Goal: Information Seeking & Learning: Learn about a topic

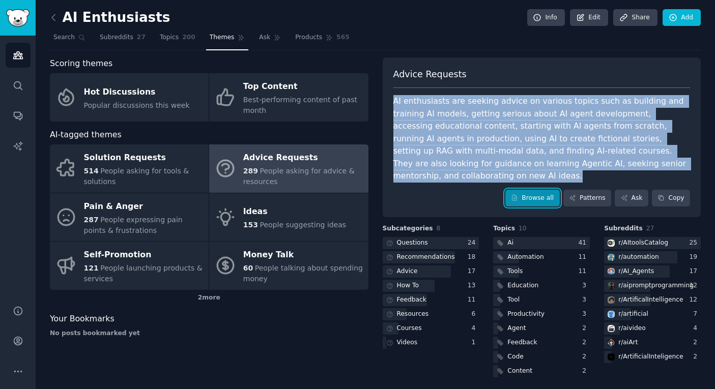
click at [533, 192] on link "Browse all" at bounding box center [532, 198] width 54 height 17
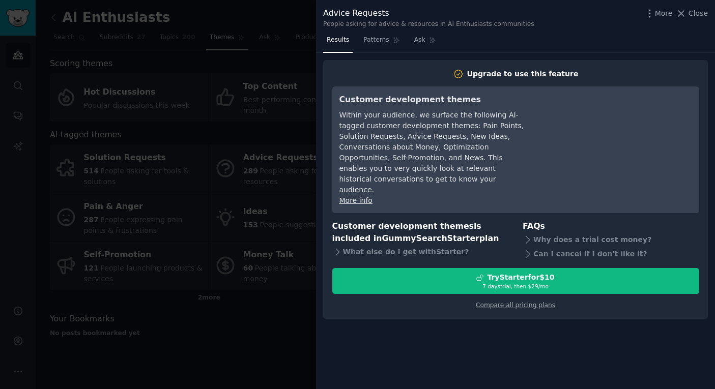
click at [244, 309] on div at bounding box center [357, 194] width 715 height 389
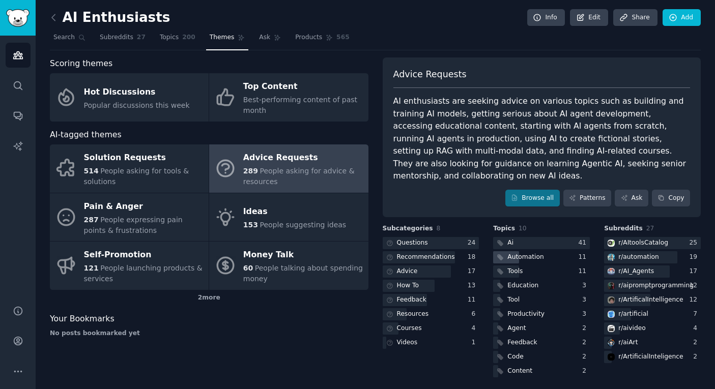
click at [511, 253] on div "Automation" at bounding box center [525, 257] width 36 height 9
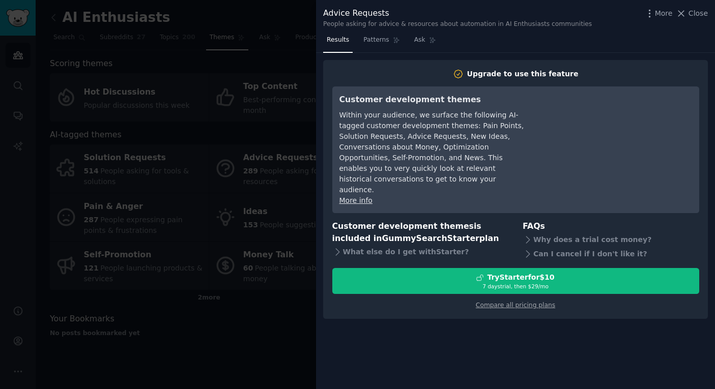
click at [257, 314] on div at bounding box center [357, 194] width 715 height 389
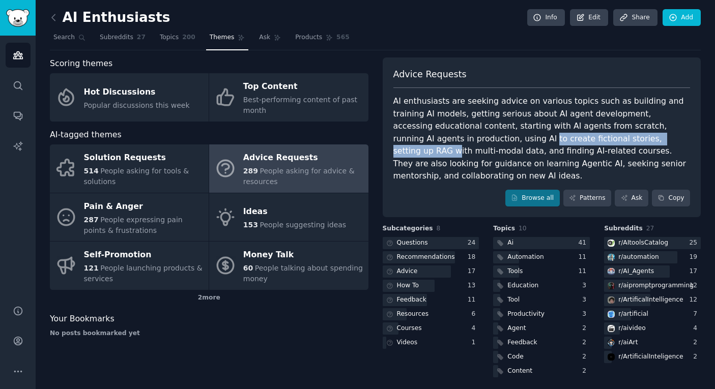
drag, startPoint x: 425, startPoint y: 138, endPoint x: 581, endPoint y: 137, distance: 156.2
click at [580, 137] on div "AI enthusiasts are seeking advice on various topics such as building and traini…" at bounding box center [541, 138] width 297 height 87
click at [581, 137] on div "AI enthusiasts are seeking advice on various topics such as building and traini…" at bounding box center [541, 138] width 297 height 87
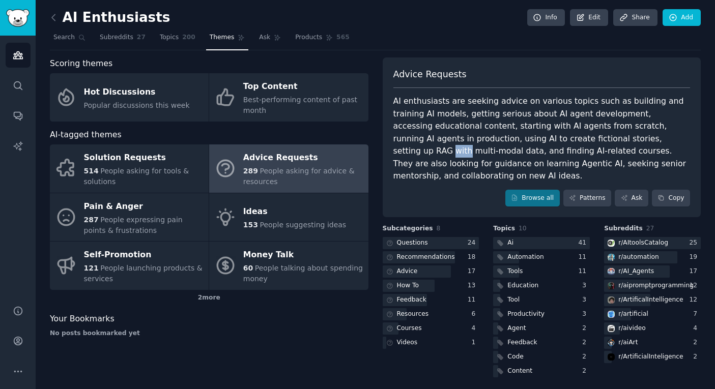
click at [581, 137] on div "AI enthusiasts are seeking advice on various topics such as building and traini…" at bounding box center [541, 138] width 297 height 87
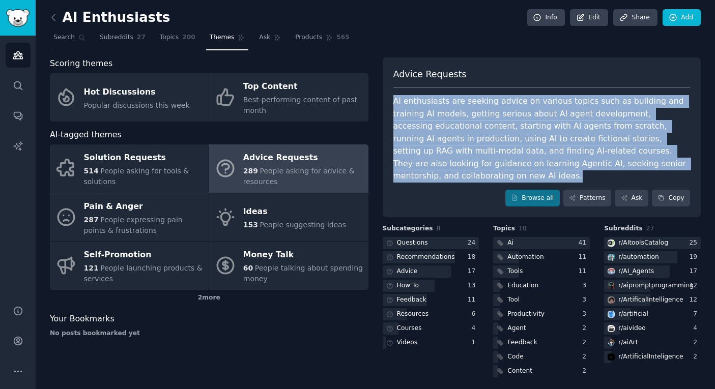
click at [581, 137] on div "AI enthusiasts are seeking advice on various topics such as building and traini…" at bounding box center [541, 138] width 297 height 87
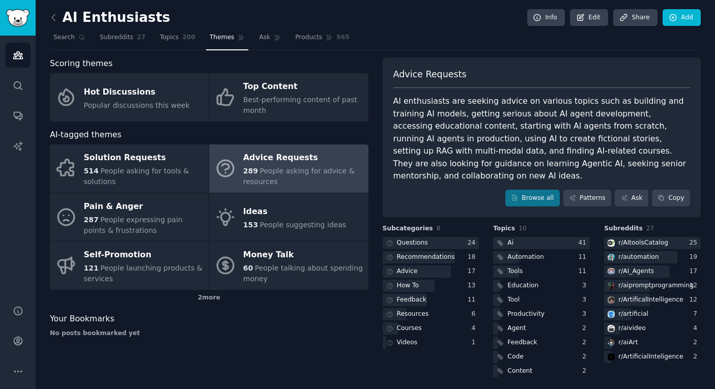
click at [608, 137] on div "AI enthusiasts are seeking advice on various topics such as building and traini…" at bounding box center [541, 138] width 297 height 87
